Goal: Information Seeking & Learning: Learn about a topic

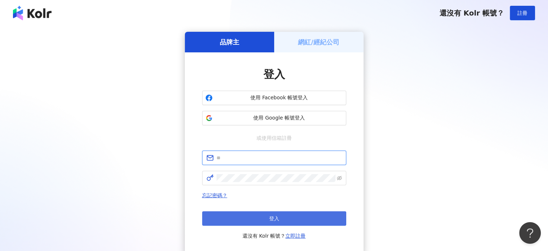
type input "**********"
click at [260, 214] on button "登入" at bounding box center [274, 218] width 144 height 14
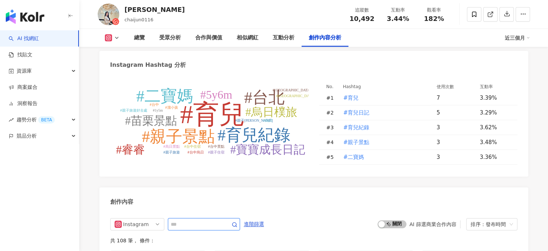
click at [200, 223] on input "text" at bounding box center [196, 224] width 50 height 9
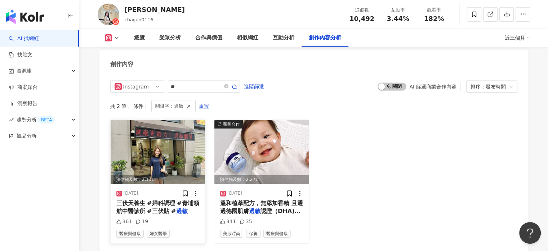
click at [173, 158] on img at bounding box center [158, 152] width 95 height 64
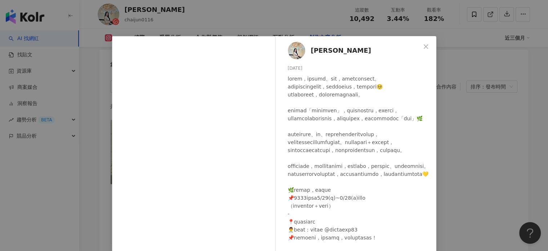
scroll to position [36, 0]
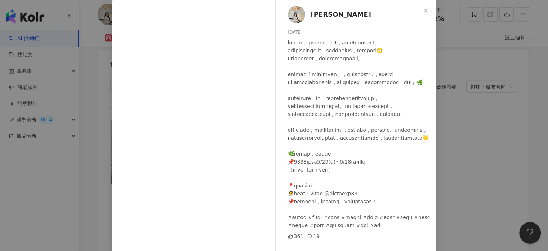
click at [467, 124] on div "Chai Jun采君 2025/7/10 361 19 查看原始貼文" at bounding box center [274, 125] width 548 height 251
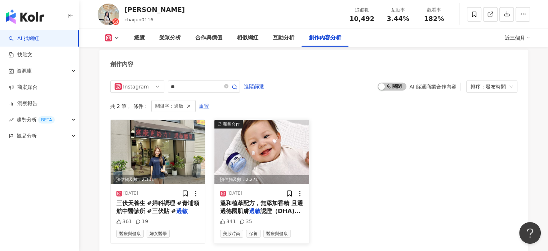
click at [270, 141] on img at bounding box center [262, 152] width 95 height 64
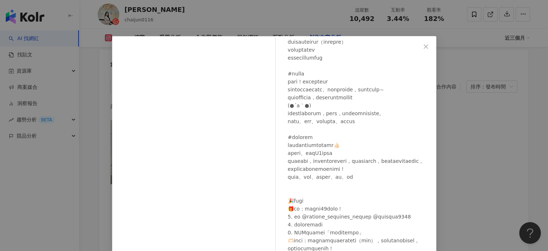
scroll to position [148, 0]
click at [454, 105] on div "Chai Jun采君 2024/10/17 341 35 查看原始貼文" at bounding box center [274, 125] width 548 height 251
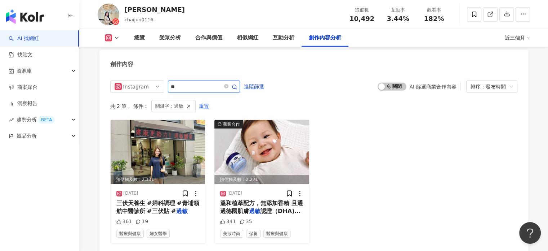
click at [189, 84] on input "**" at bounding box center [196, 86] width 50 height 9
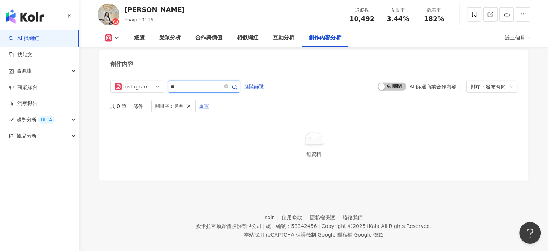
click at [189, 85] on input "**" at bounding box center [196, 86] width 50 height 9
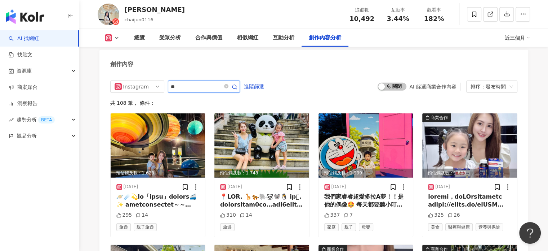
type input "**"
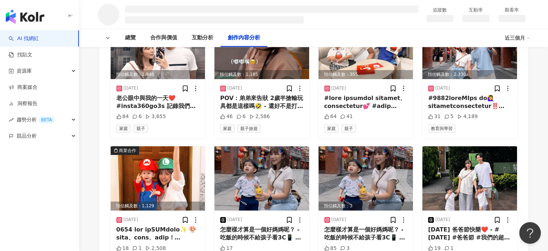
scroll to position [833, 0]
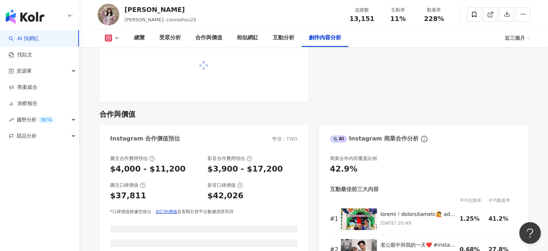
scroll to position [2108, 0]
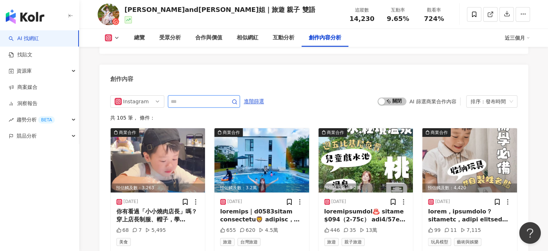
click at [206, 97] on input "text" at bounding box center [196, 101] width 50 height 9
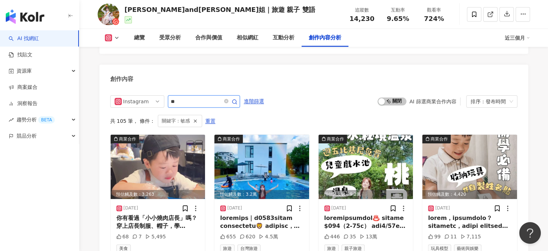
scroll to position [2200, 0]
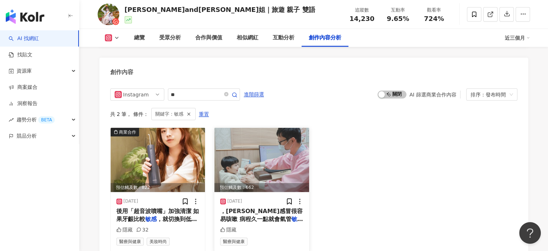
click at [269, 144] on img at bounding box center [262, 160] width 95 height 64
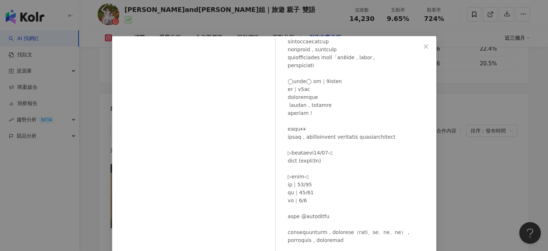
scroll to position [188, 0]
click at [475, 80] on div "玹玹and玹姐｜旅遊 親子 雙語 2024/12/6 隱藏 查看原始貼文" at bounding box center [274, 125] width 548 height 251
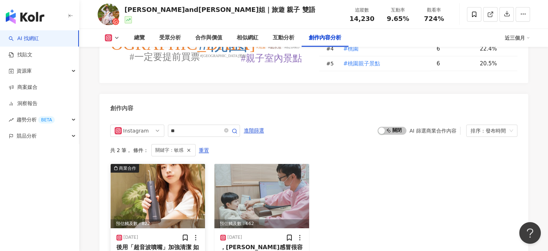
click at [169, 197] on img at bounding box center [158, 196] width 95 height 64
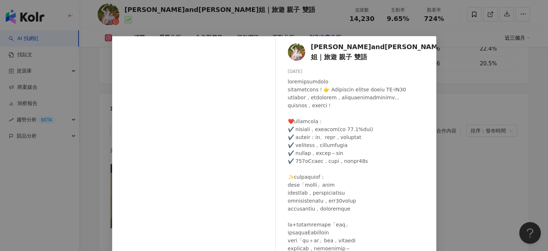
click at [471, 118] on div "玹玹and玹姐｜旅遊 親子 雙語 2025/6/9 隱藏 32 查看原始貼文" at bounding box center [274, 125] width 548 height 251
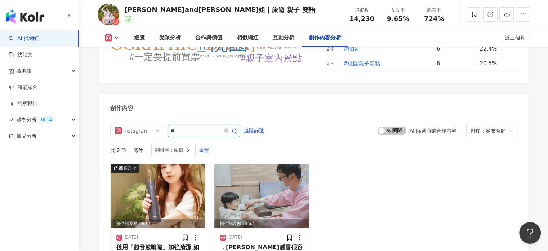
click at [196, 126] on input "**" at bounding box center [196, 130] width 50 height 9
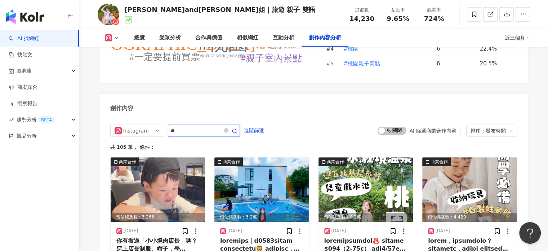
scroll to position [2200, 0]
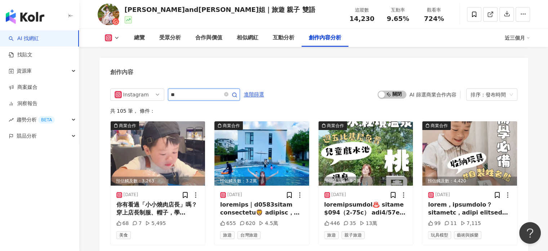
type input "*"
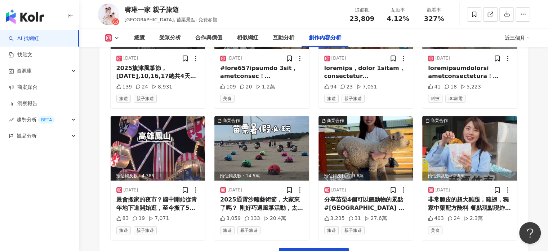
scroll to position [2535, 0]
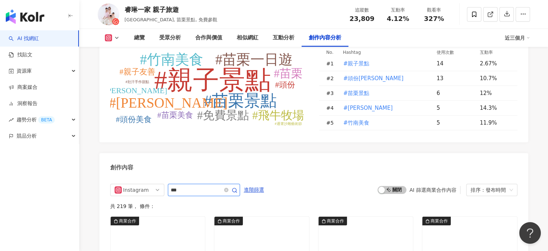
type input "*"
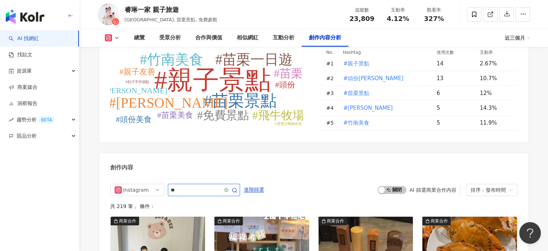
type input "*"
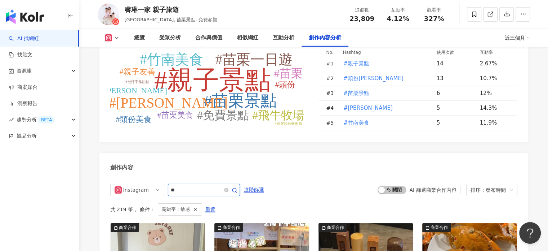
scroll to position [2210, 0]
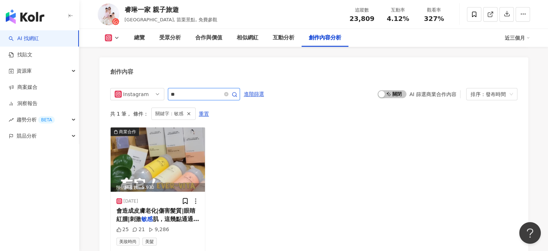
click at [191, 90] on input "**" at bounding box center [196, 94] width 50 height 9
type input "*"
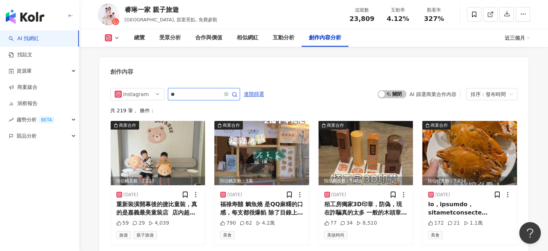
type input "**"
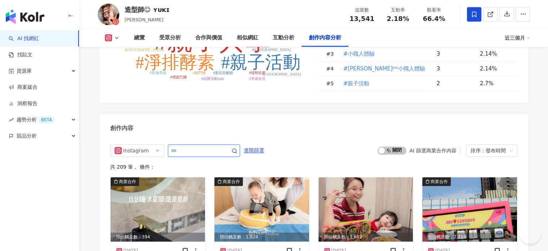
click at [197, 146] on input "text" at bounding box center [196, 150] width 50 height 9
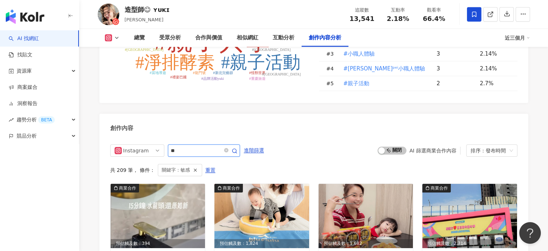
scroll to position [2208, 0]
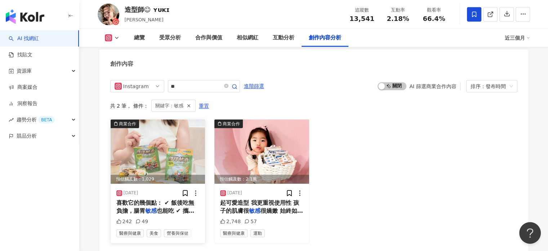
click at [169, 151] on img at bounding box center [158, 151] width 95 height 64
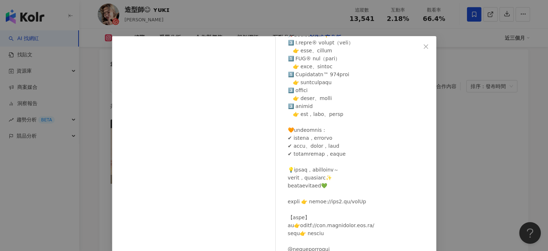
scroll to position [140, 0]
click at [462, 138] on div "造型師☺︎︎ ʏᴜᴋɪ 2025/6/20 242 49 查看原始貼文" at bounding box center [274, 125] width 548 height 251
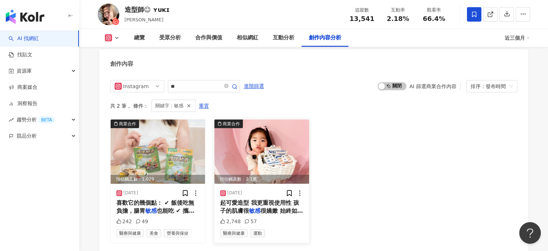
click at [290, 149] on img at bounding box center [262, 151] width 95 height 64
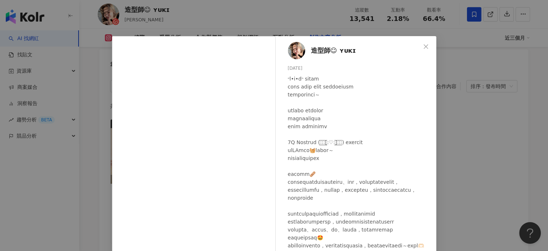
scroll to position [36, 0]
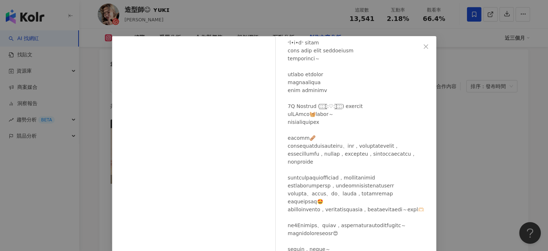
click at [506, 135] on div "造型師☺︎︎ ʏᴜᴋɪ 2024/10/18 2,748 57 查看原始貼文" at bounding box center [274, 125] width 548 height 251
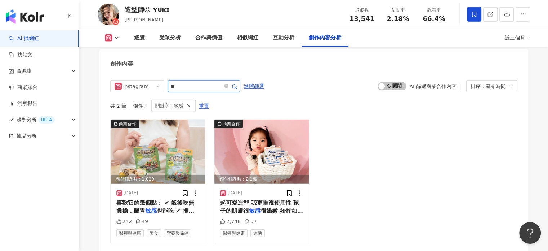
click at [221, 86] on input "**" at bounding box center [196, 86] width 50 height 9
type input "*"
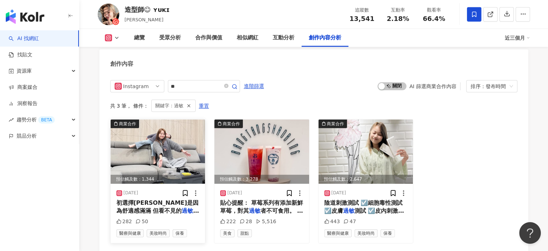
click at [166, 140] on img at bounding box center [158, 151] width 95 height 64
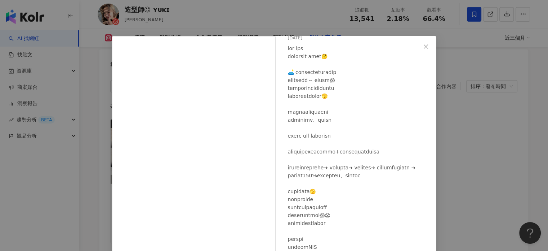
scroll to position [53, 0]
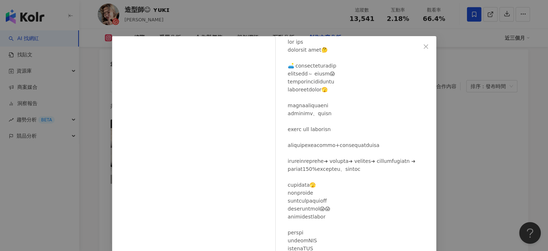
click at [466, 99] on div "造型師☺︎︎ ʏᴜᴋɪ 2025/2/19 282 50 查看原始貼文" at bounding box center [274, 125] width 548 height 251
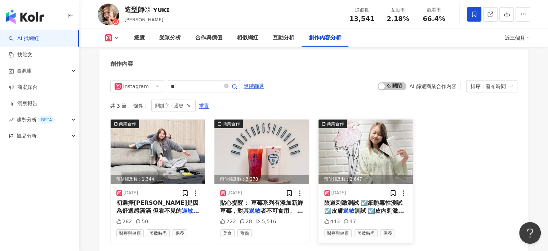
click at [356, 128] on img at bounding box center [366, 151] width 95 height 64
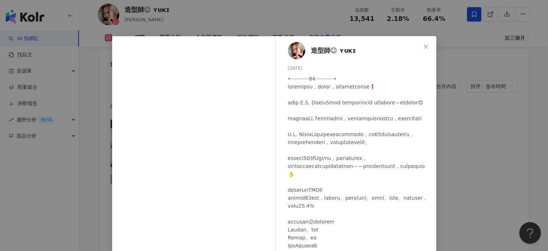
click at [445, 110] on div "造型師☺︎︎ ʏᴜᴋɪ 2024/9/5 443 47 查看原始貼文" at bounding box center [274, 125] width 548 height 251
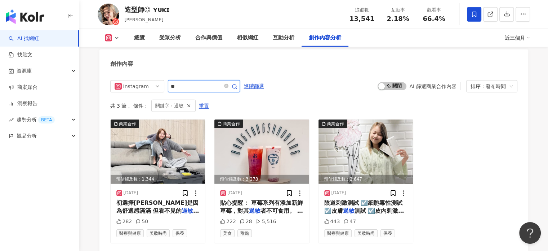
click at [196, 82] on input "**" at bounding box center [196, 86] width 50 height 9
type input "*"
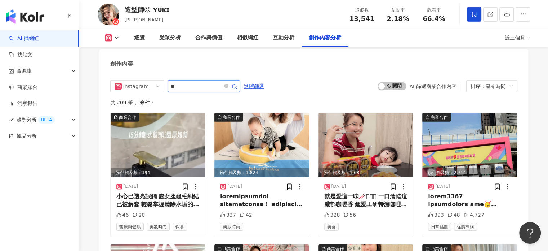
type input "**"
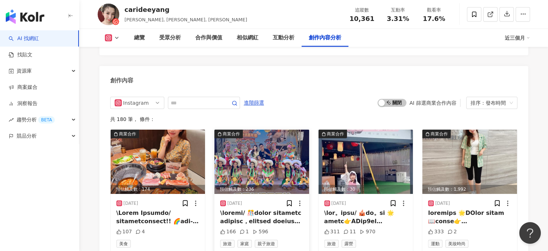
scroll to position [2238, 0]
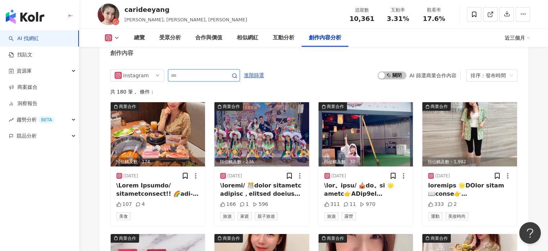
click at [221, 72] on input "text" at bounding box center [196, 75] width 50 height 9
click at [221, 71] on input "text" at bounding box center [196, 75] width 50 height 9
type input "**"
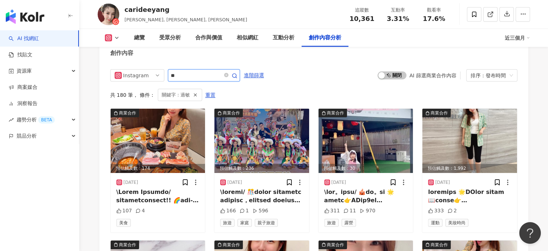
scroll to position [2228, 0]
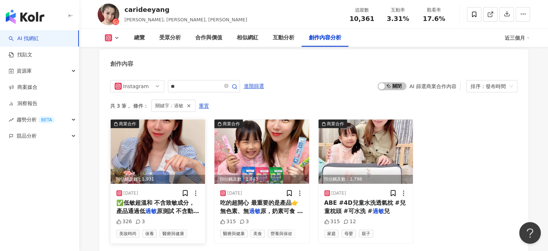
click at [168, 140] on img at bounding box center [158, 151] width 95 height 64
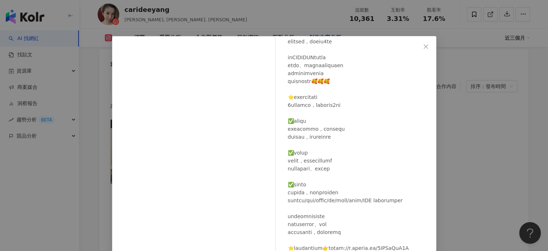
scroll to position [108, 0]
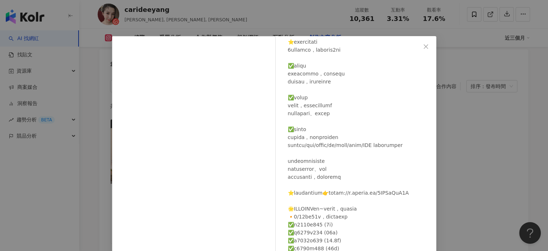
click at [531, 98] on div "carideeyang 2025/8/18 326 3 查看原始貼文" at bounding box center [274, 125] width 548 height 251
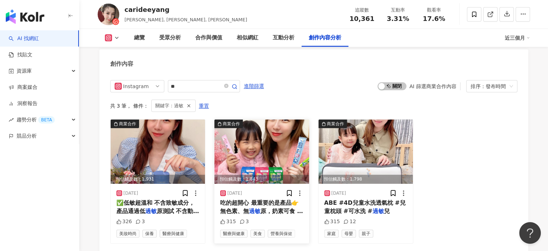
click at [223, 143] on img at bounding box center [262, 151] width 95 height 64
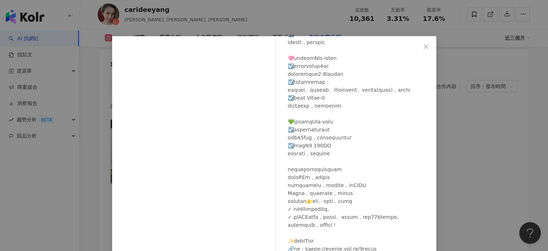
scroll to position [243, 0]
click at [450, 105] on div "carideeyang 2025/1/14 315 3 查看原始貼文" at bounding box center [274, 125] width 548 height 251
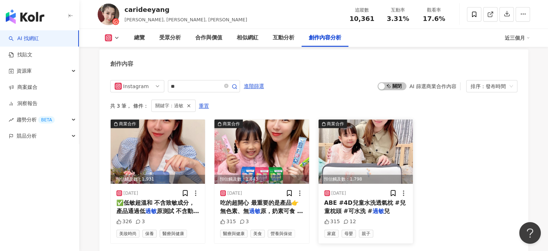
click at [335, 132] on img at bounding box center [366, 151] width 95 height 64
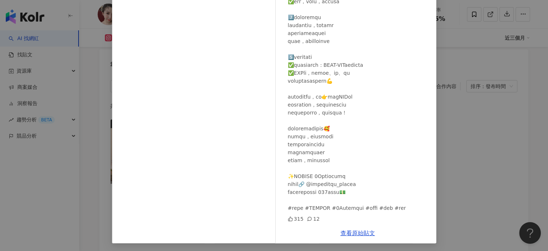
scroll to position [74, 0]
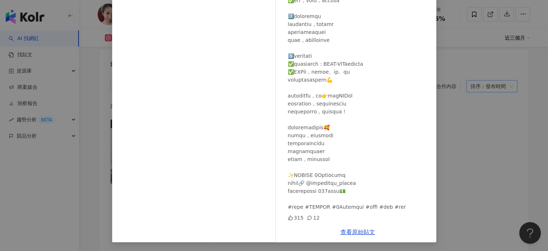
drag, startPoint x: 486, startPoint y: 118, endPoint x: 487, endPoint y: 84, distance: 34.3
click at [487, 118] on div "carideeyang 2024/12/23 315 12 查看原始貼文" at bounding box center [274, 125] width 548 height 251
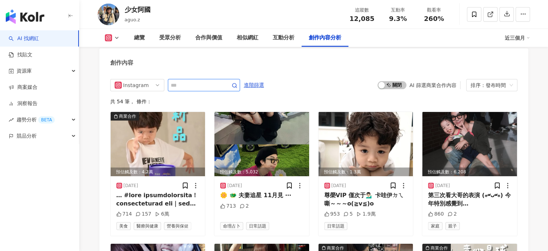
click at [195, 81] on input "text" at bounding box center [196, 85] width 50 height 9
type input "**"
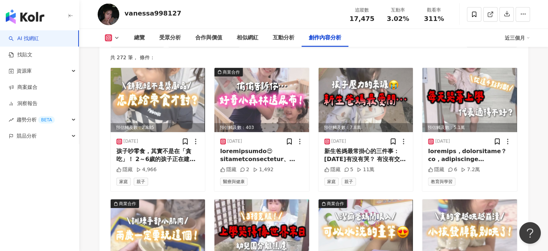
scroll to position [2130, 0]
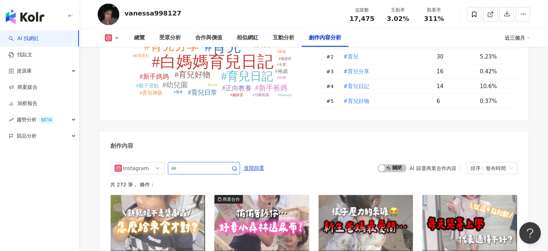
click at [209, 164] on input "text" at bounding box center [196, 168] width 50 height 9
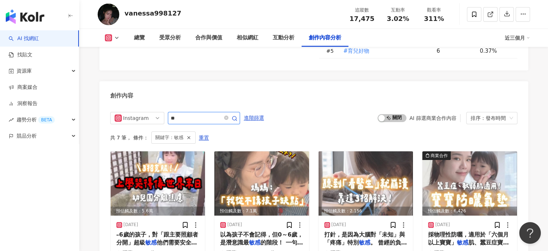
scroll to position [2175, 0]
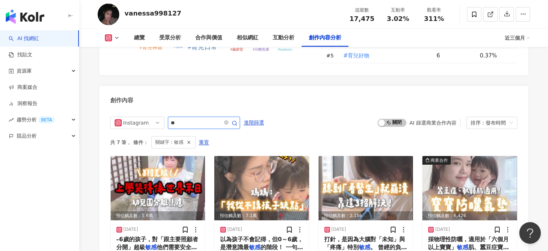
click at [194, 124] on input "**" at bounding box center [196, 122] width 50 height 9
type input "*"
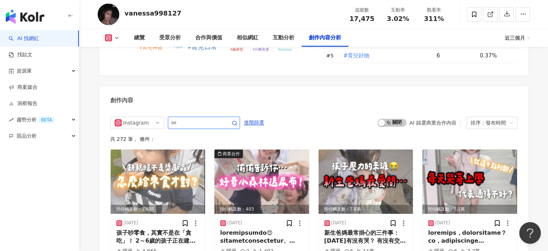
scroll to position [2211, 0]
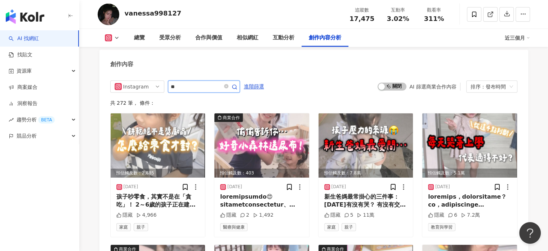
type input "**"
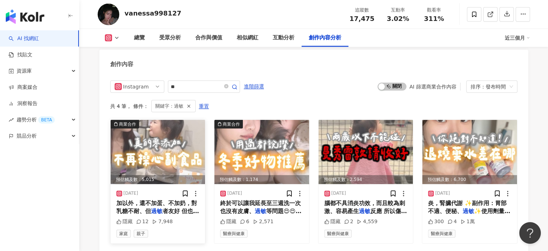
click at [178, 133] on img at bounding box center [158, 152] width 95 height 64
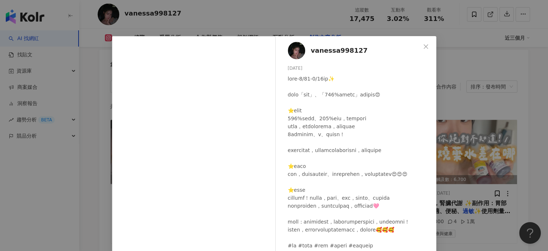
scroll to position [21, 0]
click at [470, 82] on div "vanessa998127 2025/3/10 隱藏 12 7,948 查看原始貼文" at bounding box center [274, 125] width 548 height 251
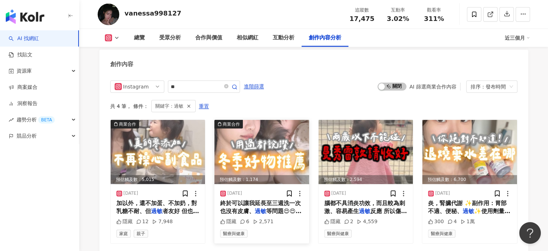
click at [296, 135] on img at bounding box center [262, 152] width 95 height 64
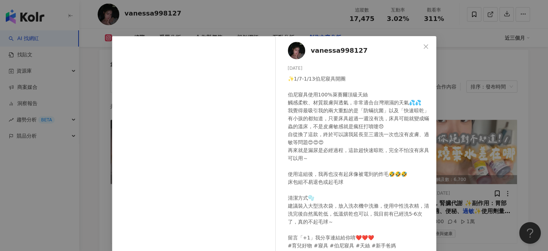
click at [456, 115] on div "vanessa998127 2025/1/7 隱藏 6 2,571 查看原始貼文" at bounding box center [274, 125] width 548 height 251
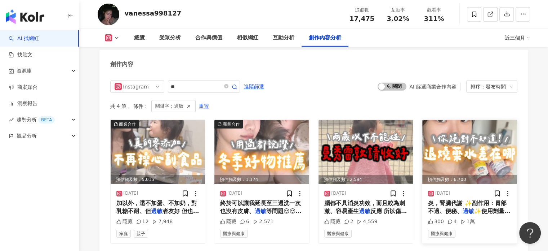
click at [483, 131] on img at bounding box center [470, 152] width 95 height 64
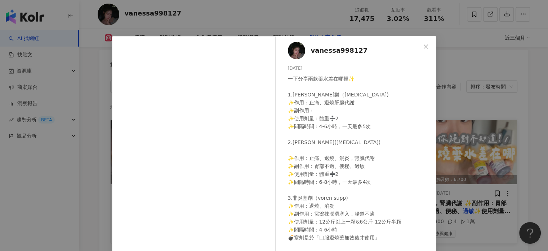
click at [483, 131] on div "vanessa998127 2024/10/20 一下分享兩款藥水差在哪裡✨ 1.安佳樂（Acetaminophen) ✨作用：止痛、退燒肝臟代謝 ✨副作用：…" at bounding box center [274, 125] width 548 height 251
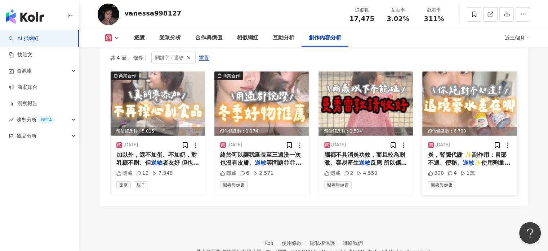
scroll to position [2247, 0]
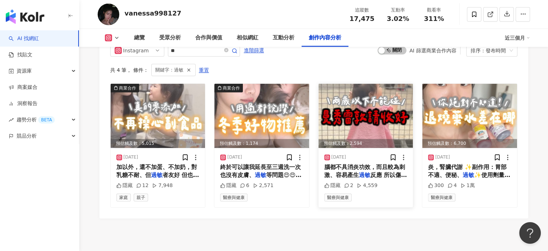
click at [378, 115] on img at bounding box center [366, 116] width 95 height 64
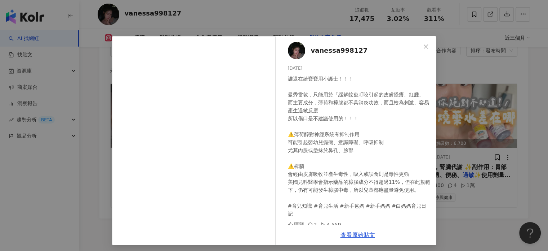
click at [446, 110] on div "vanessa998127 2024/11/5 誰還在給寶寶用小護士！！！ 曼秀雷敦，只能用於「緩解蚊蟲叮咬引起的皮膚搔癢、紅腫」 而主要成分，薄荷和樟腦都不…" at bounding box center [274, 125] width 548 height 251
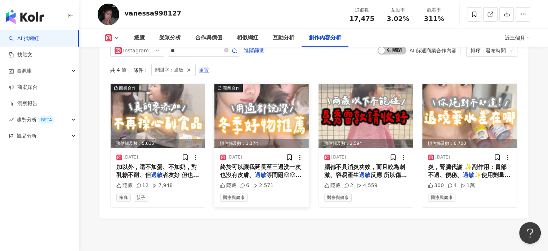
click at [299, 118] on img at bounding box center [262, 116] width 95 height 64
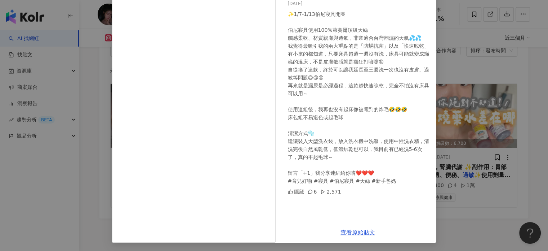
scroll to position [65, 0]
click at [470, 112] on div "vanessa998127 2025/1/7 隱藏 6 2,571 查看原始貼文" at bounding box center [274, 125] width 548 height 251
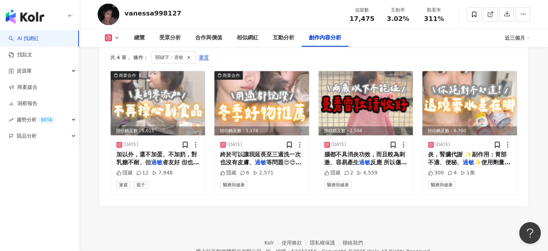
scroll to position [2247, 0]
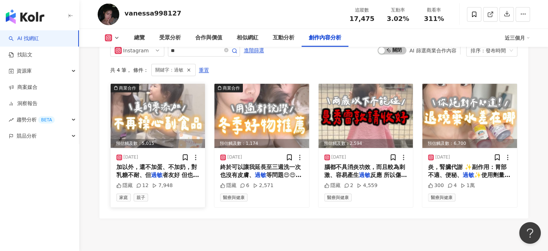
click at [175, 107] on img at bounding box center [158, 116] width 95 height 64
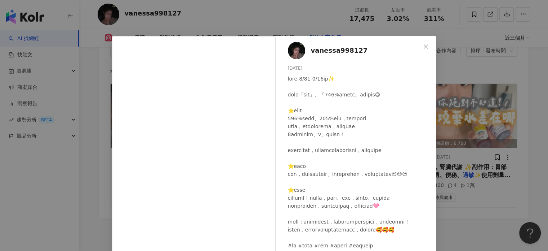
scroll to position [65, 0]
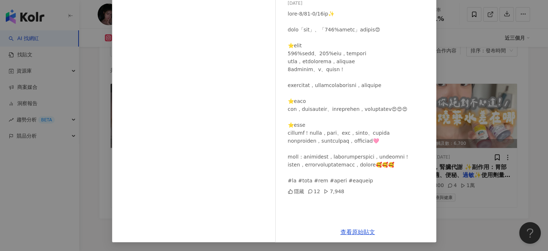
click at [476, 119] on div "vanessa998127 2025/3/10 隱藏 12 7,948 查看原始貼文" at bounding box center [274, 125] width 548 height 251
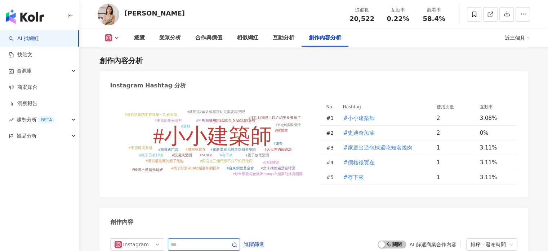
click at [207, 240] on input "text" at bounding box center [196, 244] width 50 height 9
type input "**"
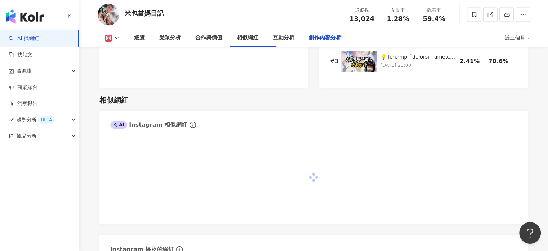
scroll to position [2127, 0]
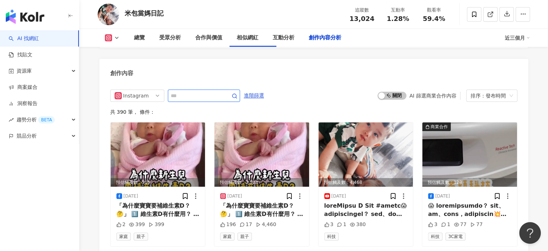
click at [200, 100] on input "text" at bounding box center [196, 95] width 50 height 9
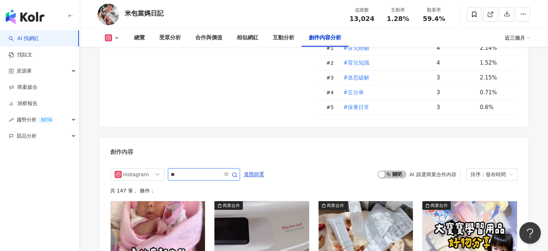
scroll to position [2149, 0]
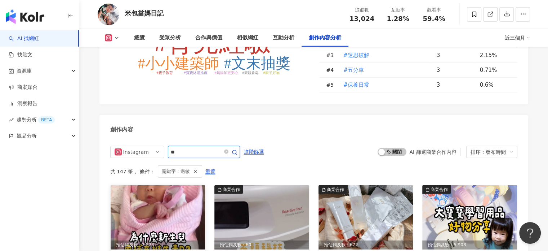
scroll to position [2215, 0]
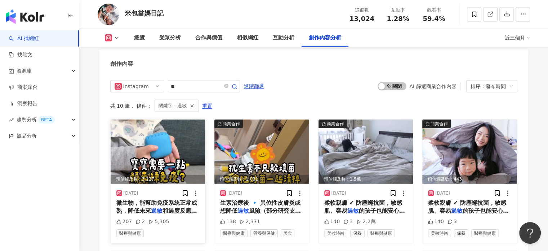
click at [176, 132] on img at bounding box center [158, 151] width 95 height 64
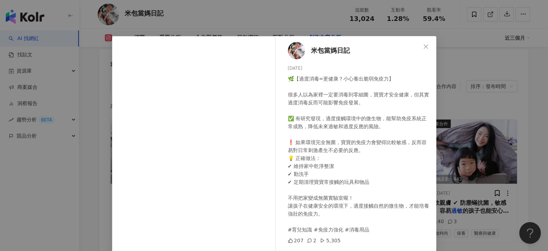
click at [457, 66] on div "米包當媽日記 [DATE] 🌿【過度消毒=更健康？小心養出脆弱免疫力】 很多人以為家裡一定要消毒到零細菌，寶寶才安全健康，但其實過度消毒反而可能影響免疫發展。…" at bounding box center [274, 125] width 548 height 251
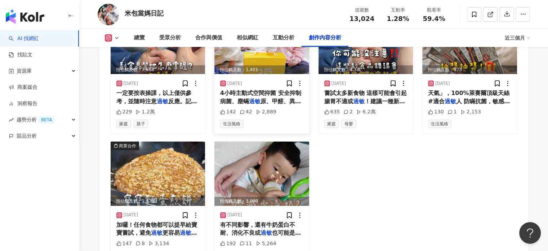
scroll to position [2467, 0]
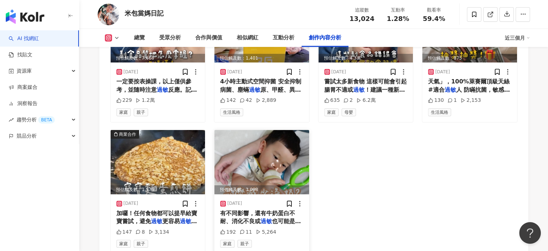
click at [282, 177] on img at bounding box center [262, 162] width 95 height 64
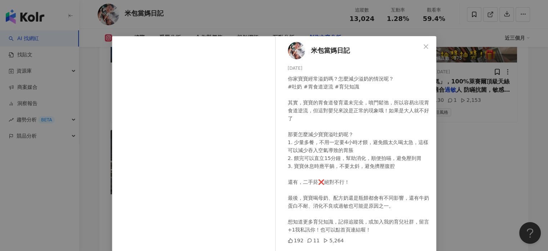
click at [458, 127] on div "米包當媽日記 [DATE] 你家寶寶經常溢奶嗎？怎麼減少溢奶的情況呢？ #吐奶 #胃食道逆流 #育兒知識 其實，寶寶的胃食道發育還未完全，噴門鬆弛，所以容易出…" at bounding box center [274, 125] width 548 height 251
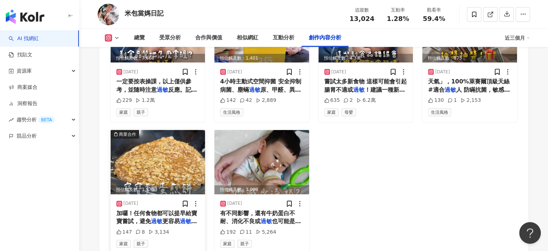
click at [164, 168] on img at bounding box center [158, 162] width 95 height 64
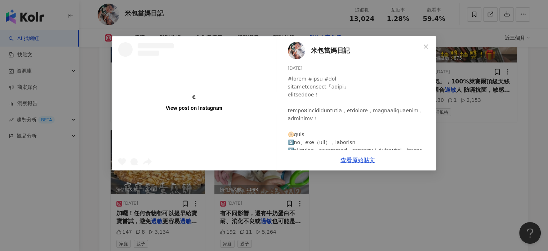
click at [483, 150] on div "View post on Instagram 米包當媽日記 [DATE] 147 8 3,134 查看原始貼文" at bounding box center [274, 125] width 548 height 251
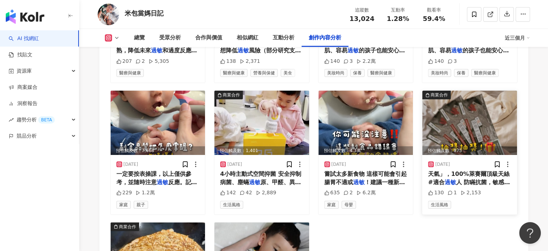
scroll to position [2359, 0]
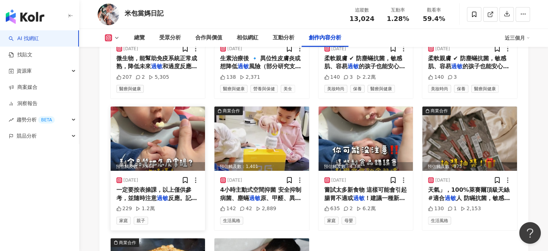
click at [170, 134] on img at bounding box center [158, 138] width 95 height 64
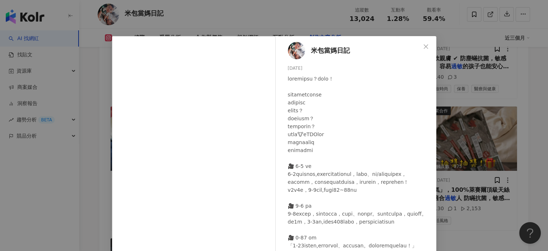
click at [496, 137] on div "米包當媽日記 [DATE] 229 1.2萬 查看原始貼文" at bounding box center [274, 125] width 548 height 251
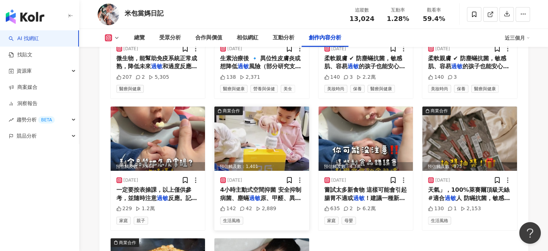
click at [266, 137] on img at bounding box center [262, 138] width 95 height 64
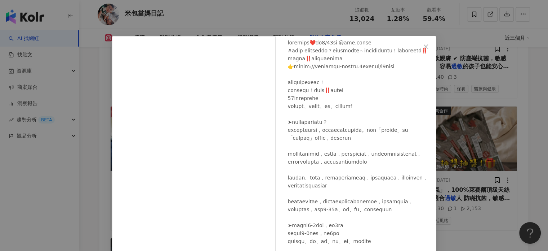
scroll to position [72, 0]
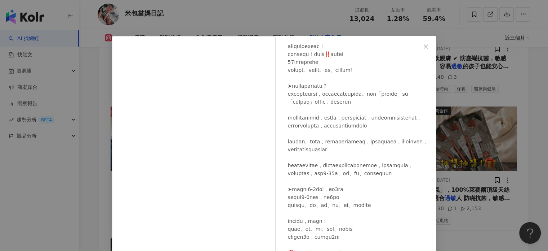
click at [485, 130] on div "米包當媽日記 [DATE] 142 42 2,889 查看原始貼文" at bounding box center [274, 125] width 548 height 251
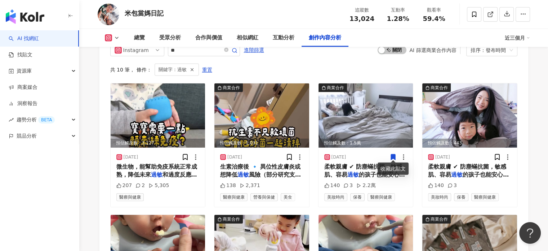
scroll to position [2178, 0]
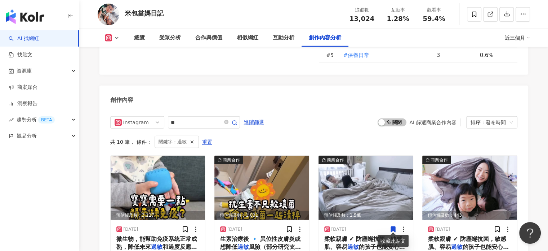
click at [221, 118] on input "**" at bounding box center [196, 122] width 50 height 9
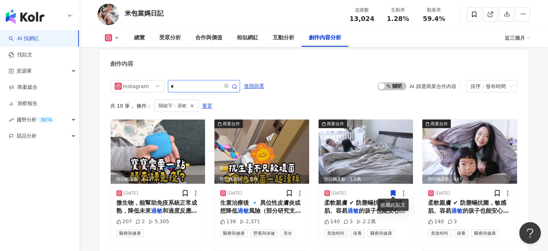
type input "*"
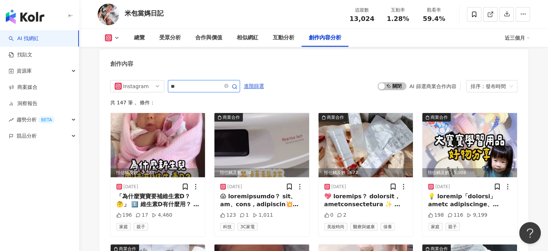
type input "**"
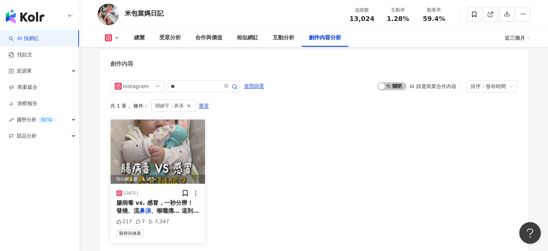
click at [198, 144] on img at bounding box center [158, 151] width 95 height 64
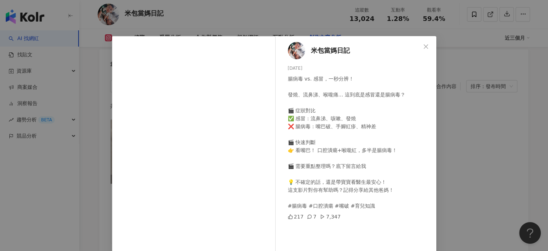
click at [505, 115] on div "米包當媽日記 [DATE] 腸病毒 vs. 感冒，一秒分辨！ 發燒、流鼻涕、喉嚨痛… 這到底是感冒還是腸病毒？ 🎬 症狀對比 ✅ 感冒：流鼻涕、咳嗽、發燒 ❌…" at bounding box center [274, 125] width 548 height 251
